Goal: Transaction & Acquisition: Purchase product/service

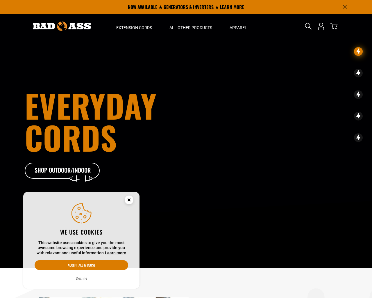
click at [82, 279] on button "Decline" at bounding box center [81, 278] width 15 height 6
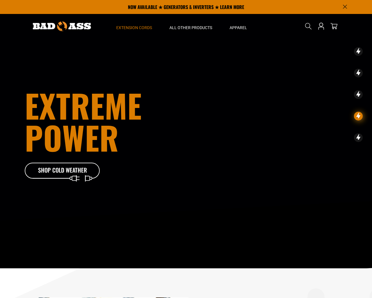
click at [135, 28] on span "Extension Cords" at bounding box center [134, 27] width 36 height 5
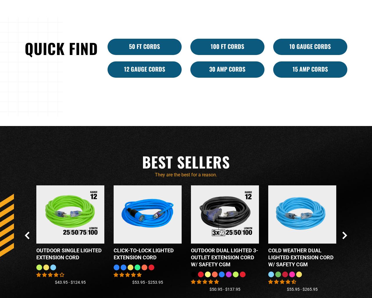
scroll to position [670, 0]
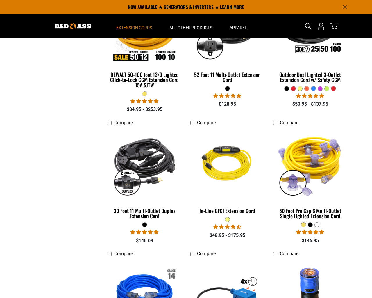
scroll to position [223, 0]
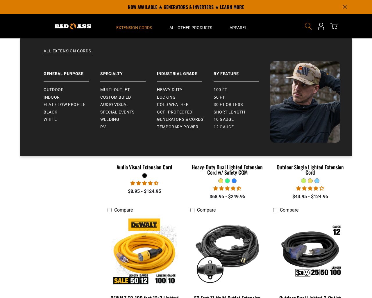
click at [309, 26] on icon "Search" at bounding box center [309, 26] width 8 height 8
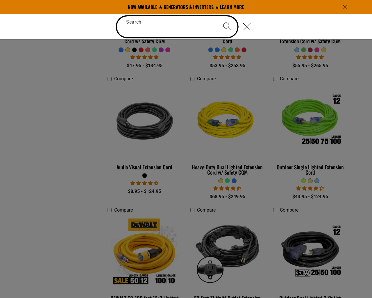
click at [131, 24] on input "Search" at bounding box center [177, 26] width 121 height 21
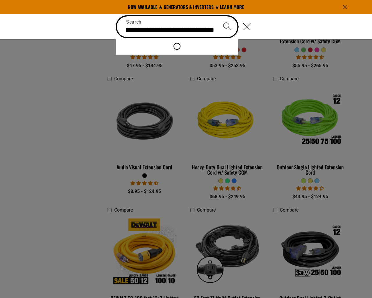
type input "**********"
click at [229, 29] on icon "Search" at bounding box center [227, 26] width 8 height 8
